Goal: Information Seeking & Learning: Learn about a topic

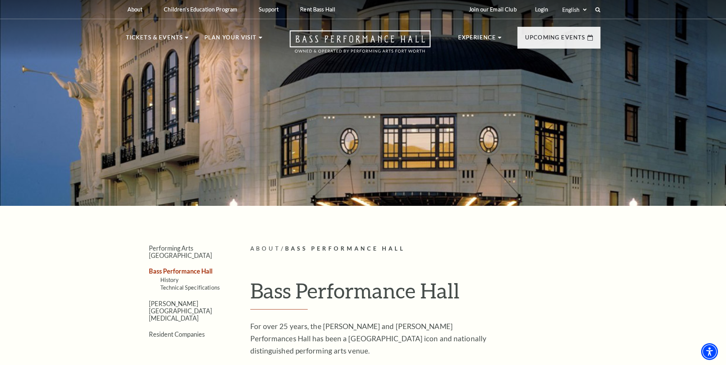
click at [175, 277] on link "History" at bounding box center [169, 280] width 18 height 7
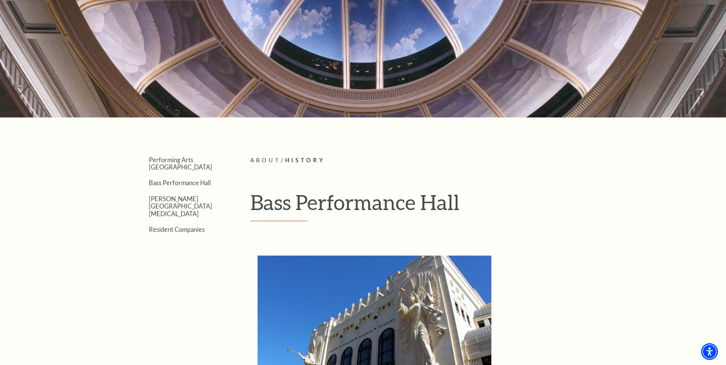
scroll to position [77, 0]
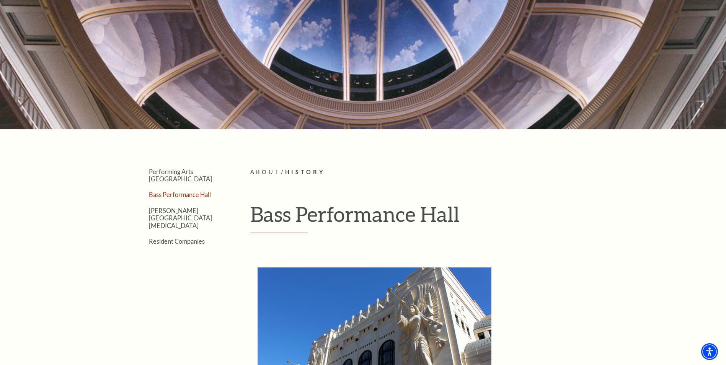
click at [178, 191] on link "Bass Performance Hall" at bounding box center [180, 194] width 62 height 7
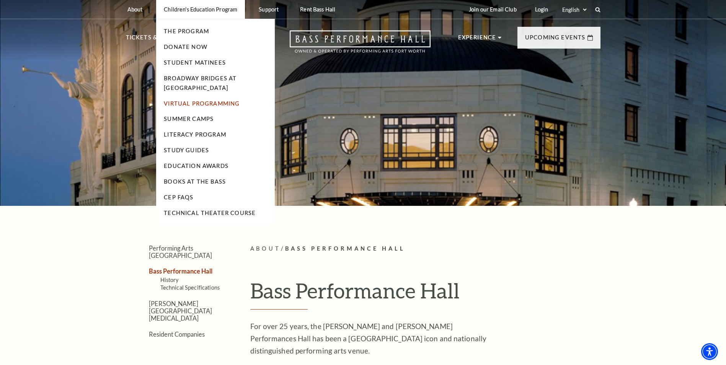
click at [210, 102] on link "Virtual Programming" at bounding box center [202, 103] width 76 height 7
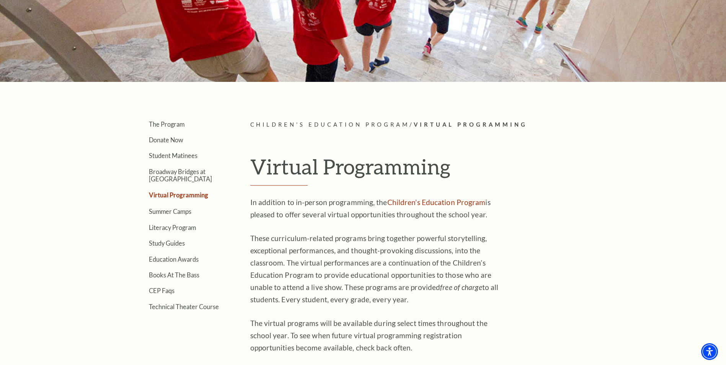
scroll to position [115, 0]
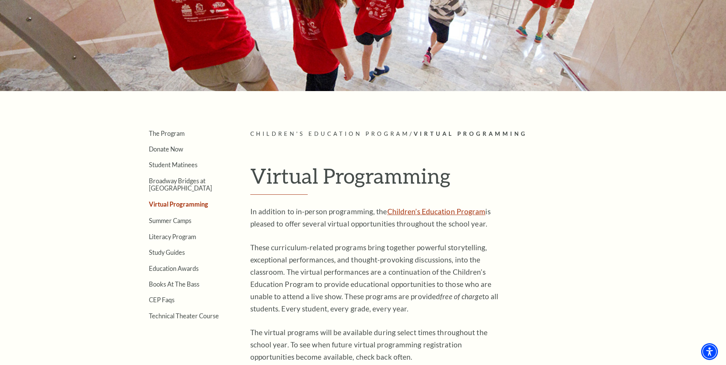
click at [429, 212] on link "Children’s Education Program" at bounding box center [436, 211] width 98 height 9
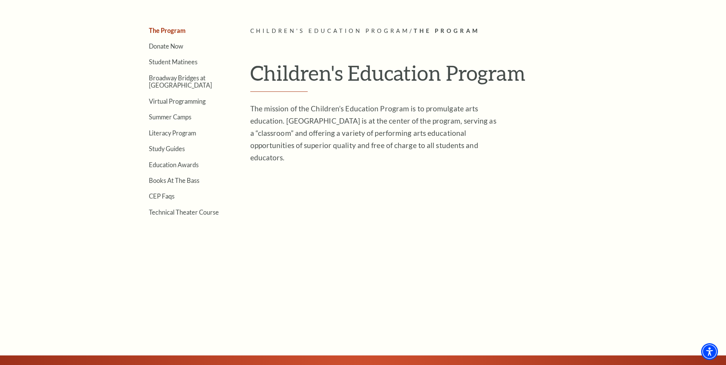
scroll to position [230, 0]
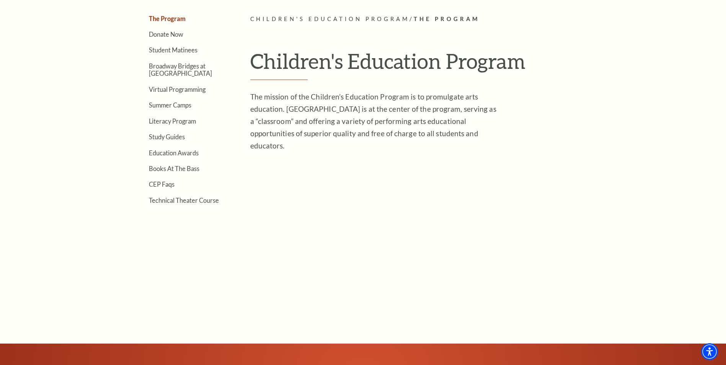
click at [176, 49] on link "Student Matinees" at bounding box center [173, 49] width 49 height 7
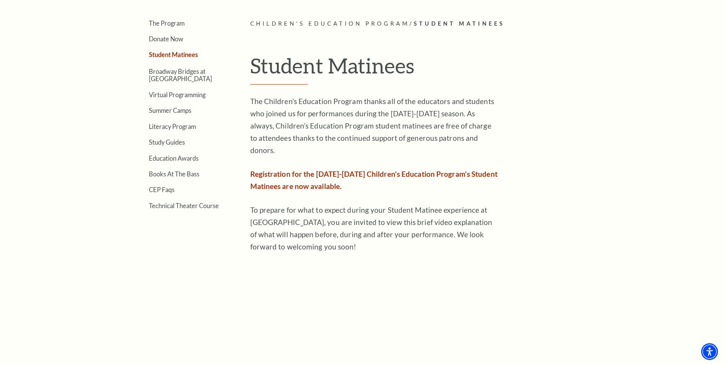
scroll to position [191, 0]
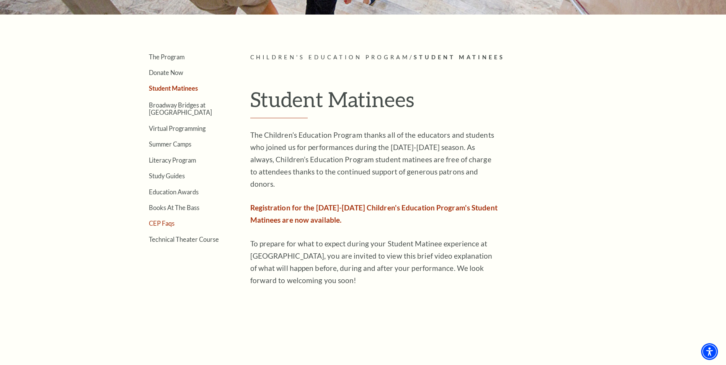
click at [171, 223] on link "CEP Faqs" at bounding box center [162, 223] width 26 height 7
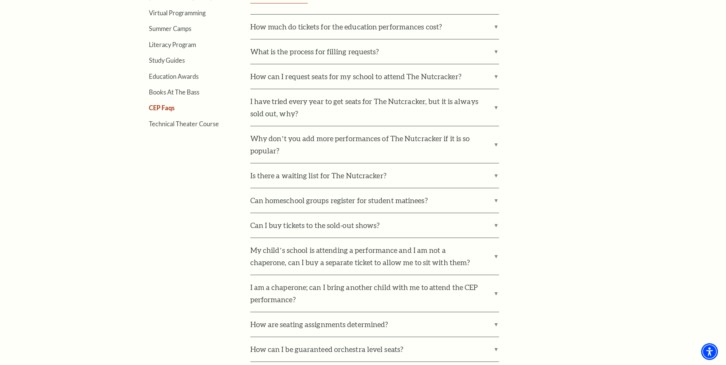
scroll to position [344, 0]
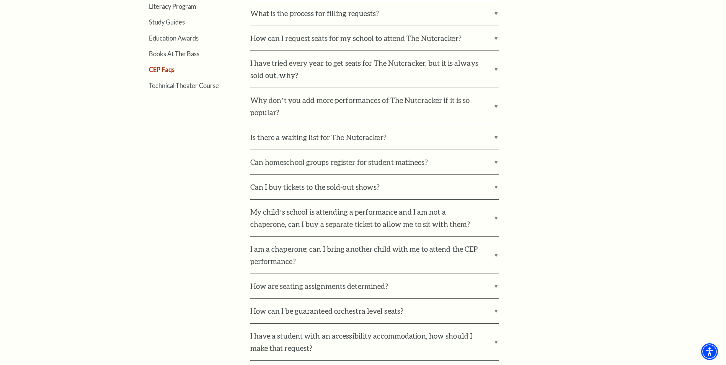
click at [501, 139] on div "How much do tickets for the education performances cost? All CEP performances a…" at bounding box center [425, 324] width 350 height 696
click at [497, 138] on label "Is there a waiting list for The Nutcracker?" at bounding box center [374, 137] width 249 height 24
click at [0, 0] on input "Is there a waiting list for The Nutcracker?" at bounding box center [0, 0] width 0 height 0
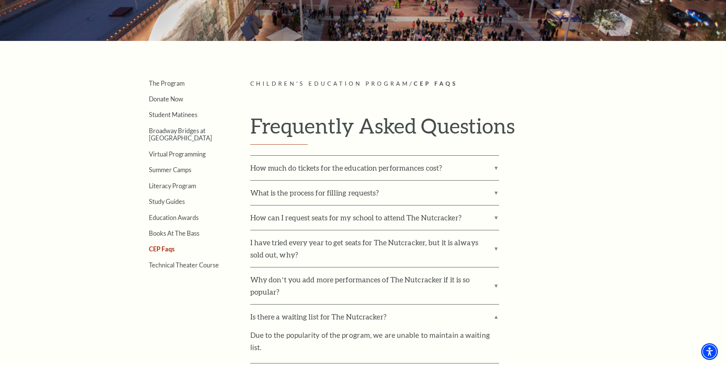
scroll to position [153, 0]
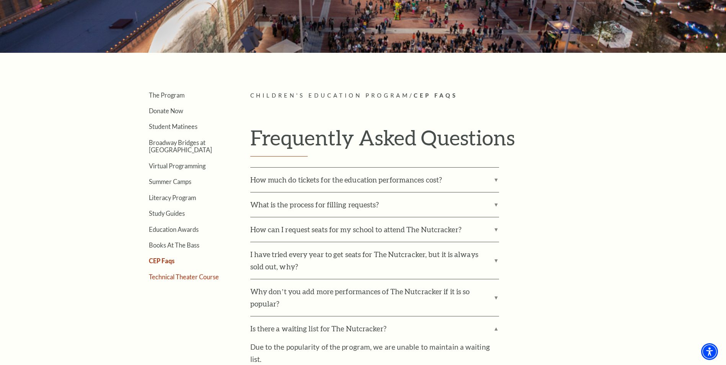
click at [201, 277] on link "Technical Theater Course" at bounding box center [184, 276] width 70 height 7
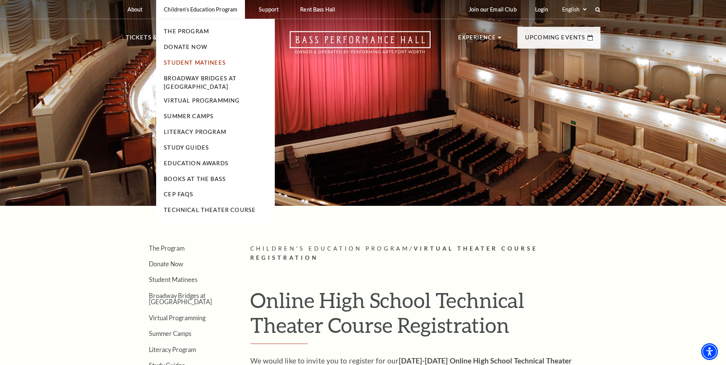
click at [215, 62] on link "Student Matinees" at bounding box center [195, 62] width 62 height 7
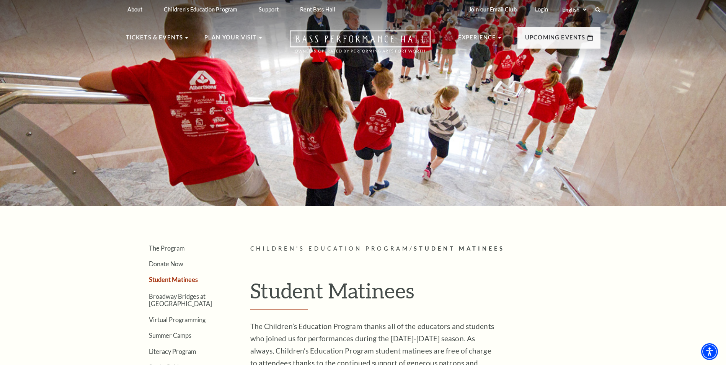
scroll to position [38, 0]
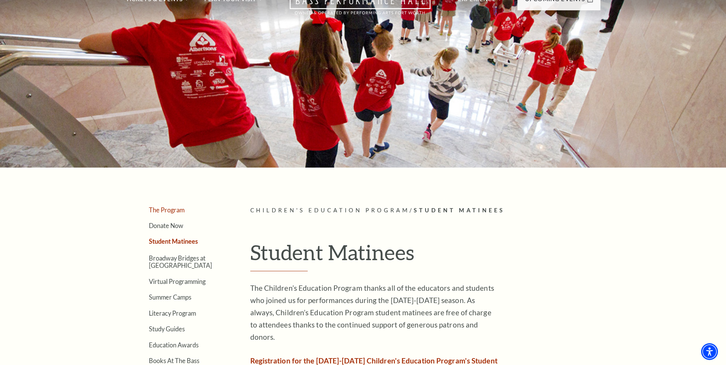
click at [175, 211] on link "The Program" at bounding box center [167, 209] width 36 height 7
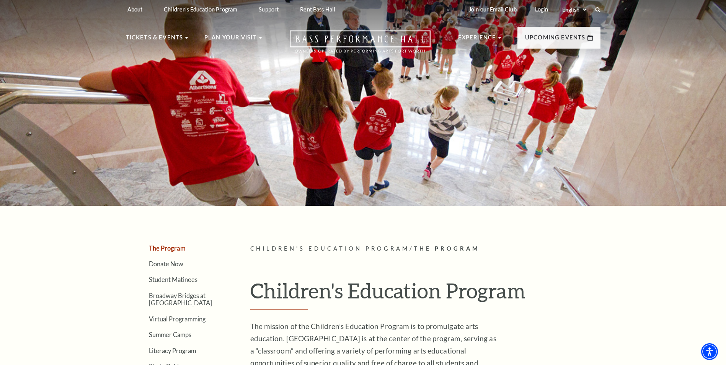
click at [291, 83] on div at bounding box center [363, 100] width 726 height 210
